Goal: Task Accomplishment & Management: Use online tool/utility

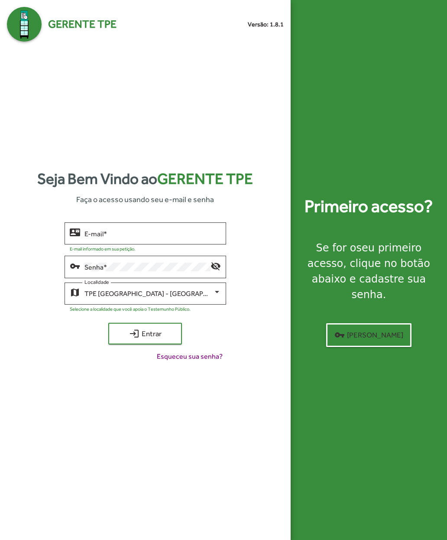
click at [196, 238] on input "E-mail *" at bounding box center [152, 234] width 136 height 8
type input "**********"
click at [120, 341] on span "login Entrar" at bounding box center [145, 334] width 58 height 16
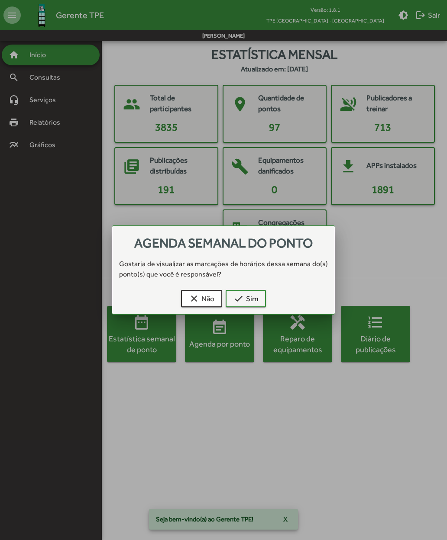
click at [236, 292] on span "check Sim" at bounding box center [245, 299] width 25 height 16
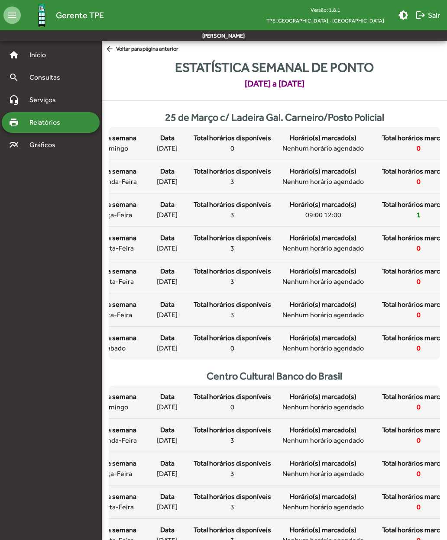
click at [113, 50] on mat-icon "arrow_back" at bounding box center [110, 50] width 11 height 10
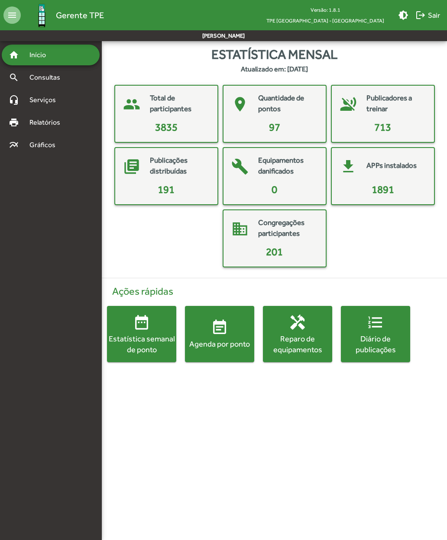
click at [206, 325] on span "event_note Agenda por ponto" at bounding box center [219, 334] width 69 height 30
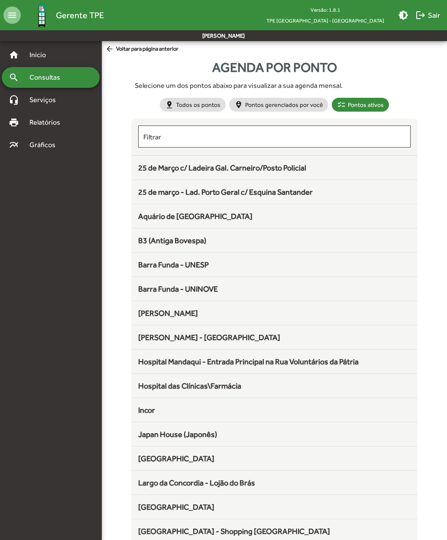
click at [181, 162] on div "25 de Março c/ Ladeira Gal. Carneiro/Posto Policial" at bounding box center [274, 168] width 272 height 12
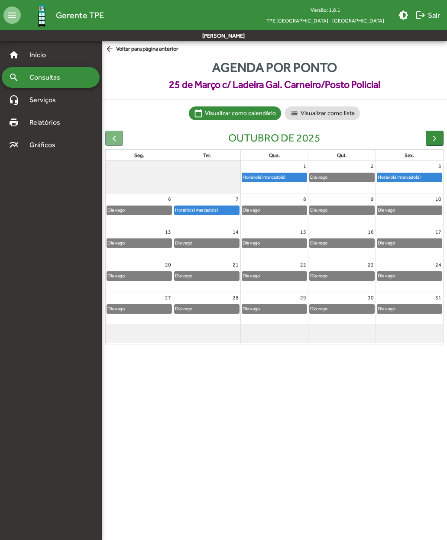
click at [431, 136] on span "button" at bounding box center [434, 138] width 9 height 9
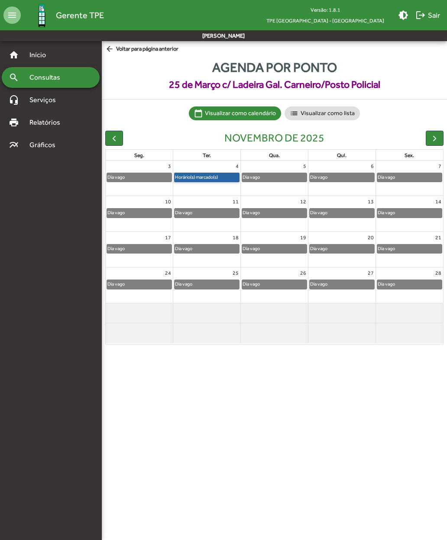
click at [194, 175] on link "Horário(s) marcado(s)" at bounding box center [206, 178] width 65 height 10
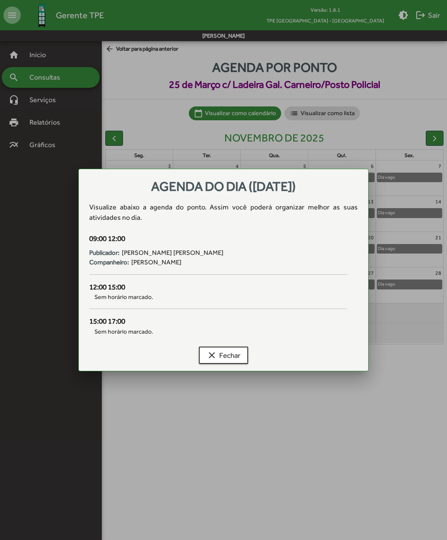
click at [222, 349] on span "clear Fechar" at bounding box center [223, 356] width 34 height 16
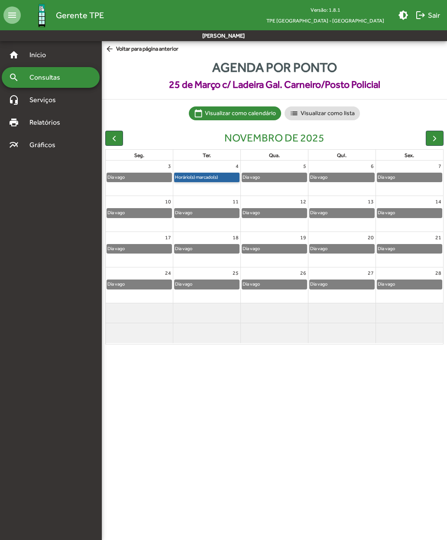
click at [191, 178] on link "Horário(s) marcado(s)" at bounding box center [206, 178] width 65 height 10
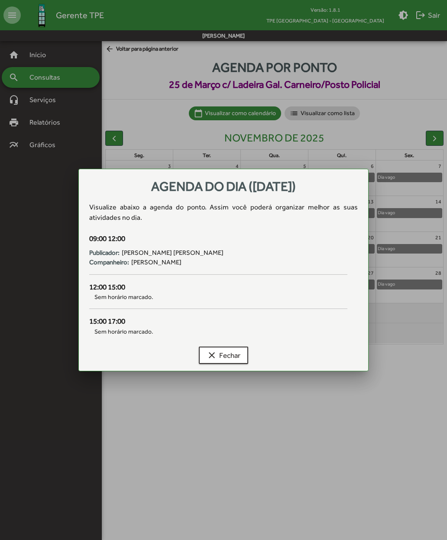
click at [218, 355] on span "clear Fechar" at bounding box center [223, 356] width 34 height 16
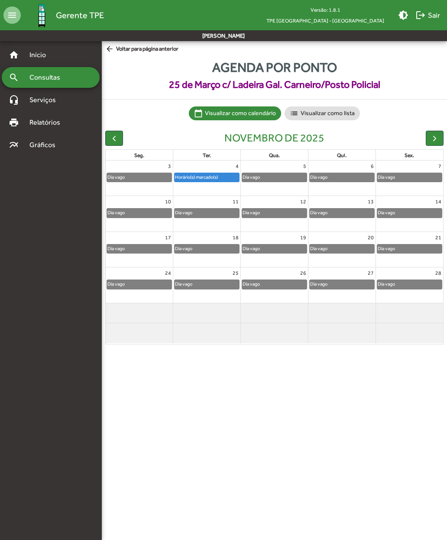
click at [115, 134] on span "button" at bounding box center [113, 138] width 9 height 9
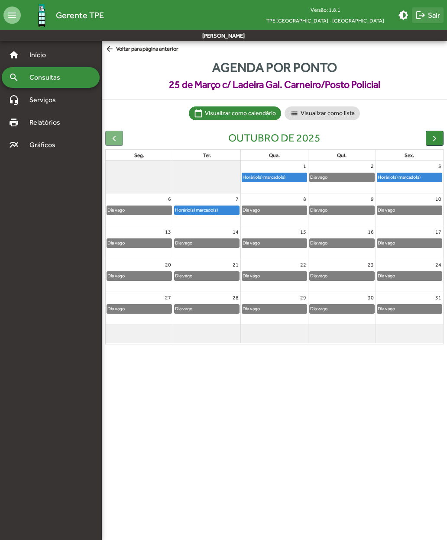
click at [424, 17] on mat-icon "logout" at bounding box center [420, 15] width 10 height 10
